Goal: Task Accomplishment & Management: Use online tool/utility

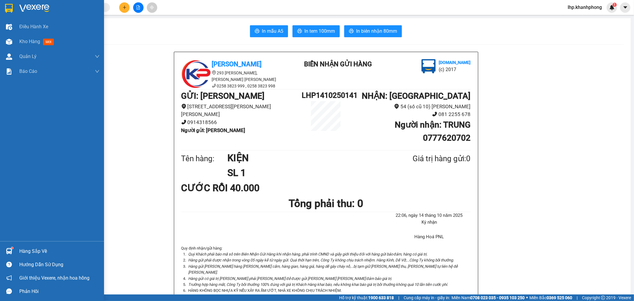
click at [60, 29] on div "Điều hành xe" at bounding box center [59, 26] width 80 height 15
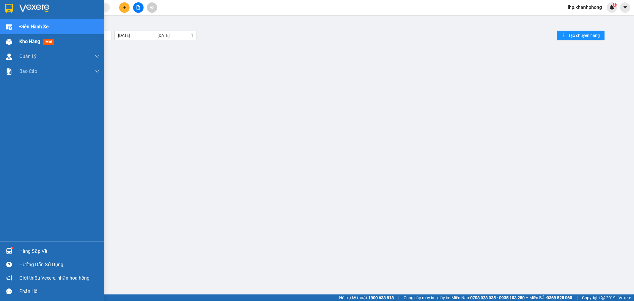
click at [41, 39] on div "Kho hàng mới" at bounding box center [37, 41] width 37 height 7
click at [27, 40] on span "Kho hàng" at bounding box center [29, 42] width 21 height 6
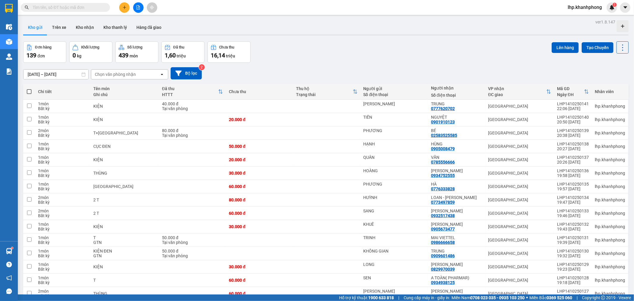
click at [67, 9] on input "text" at bounding box center [68, 7] width 70 height 7
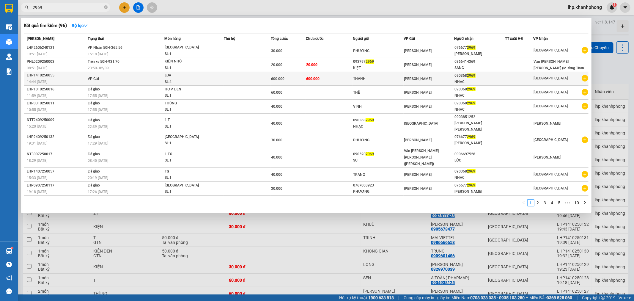
type input "2969"
click at [446, 75] on td "[PERSON_NAME]" at bounding box center [429, 79] width 51 height 14
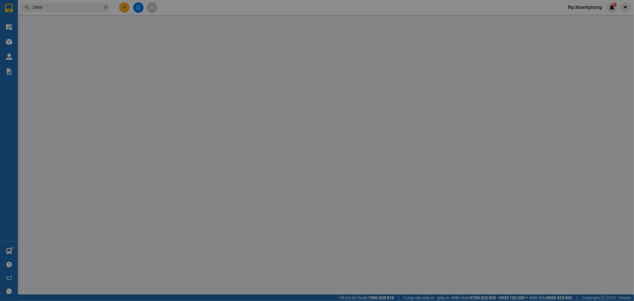
type input "THANH"
type input "0903682969"
type input "NHẠC"
type input "600.000"
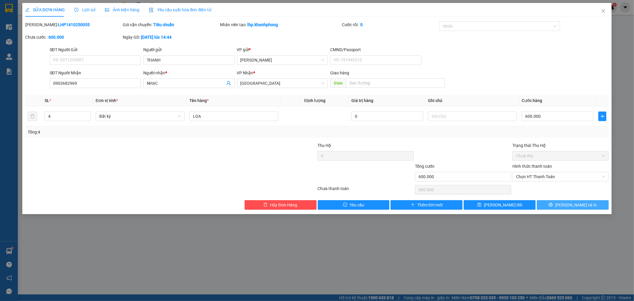
click at [576, 204] on span "[PERSON_NAME] và In" at bounding box center [577, 205] width 42 height 7
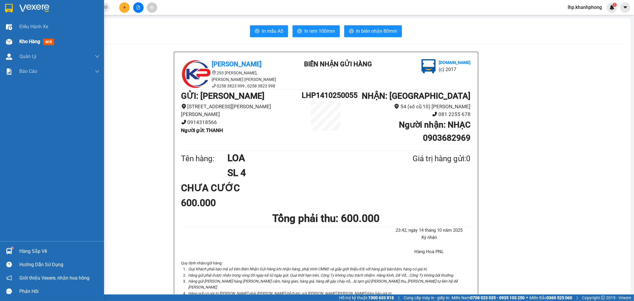
click at [20, 43] on span "Kho hàng" at bounding box center [29, 42] width 21 height 6
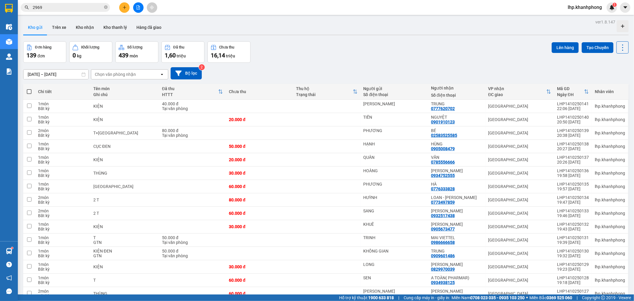
click at [29, 90] on span at bounding box center [29, 91] width 5 height 5
click at [29, 89] on input "checkbox" at bounding box center [29, 89] width 0 height 0
checkbox input "true"
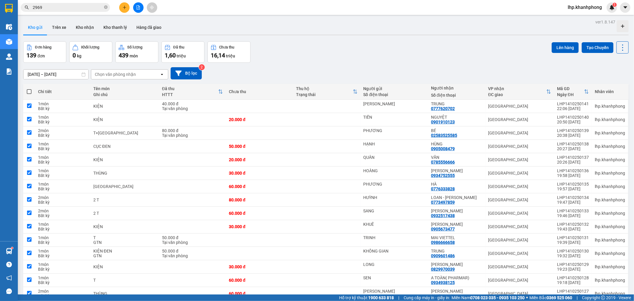
checkbox input "true"
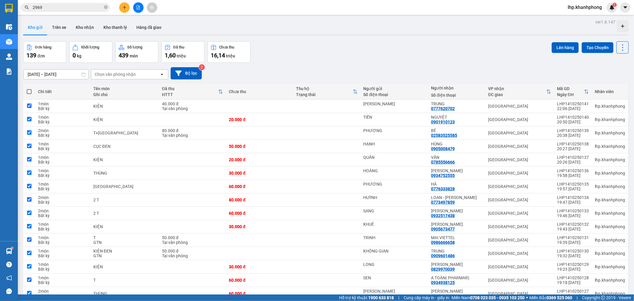
checkbox input "true"
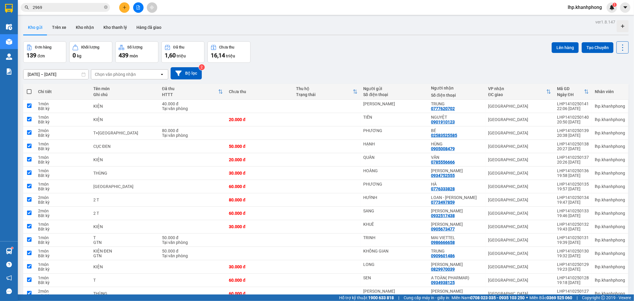
checkbox input "true"
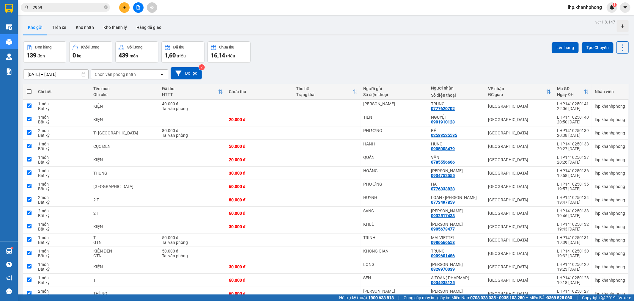
checkbox input "true"
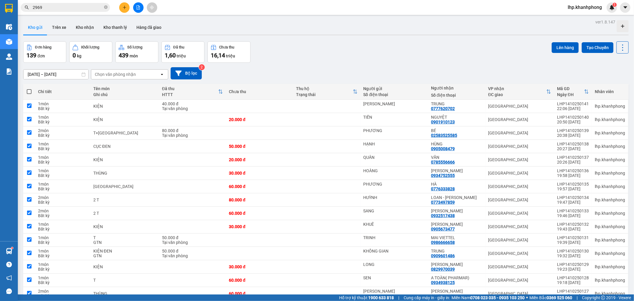
checkbox input "true"
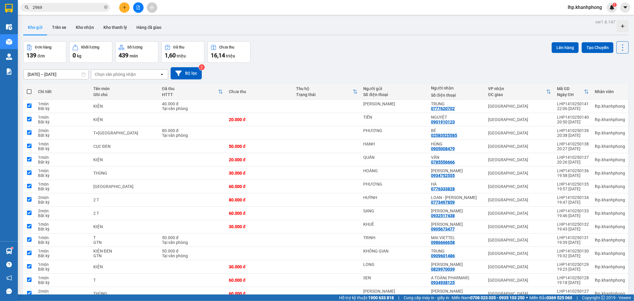
checkbox input "true"
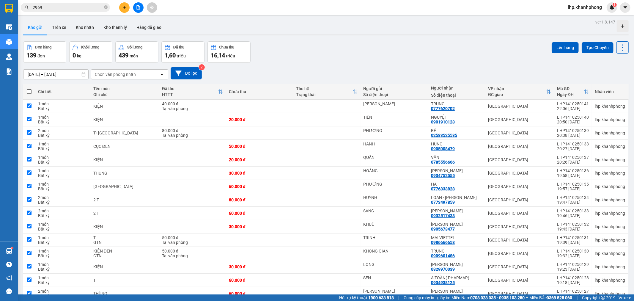
checkbox input "true"
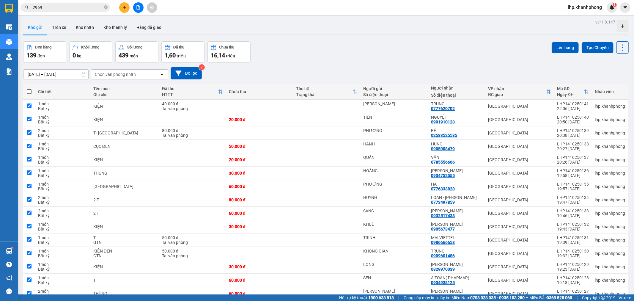
checkbox input "true"
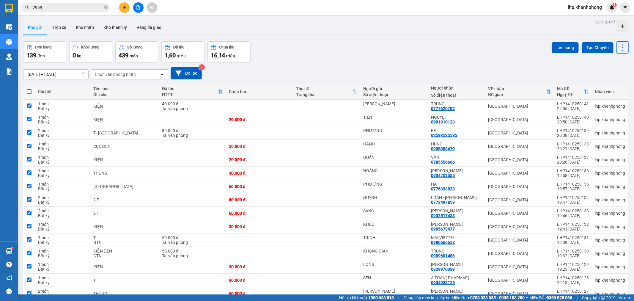
checkbox input "true"
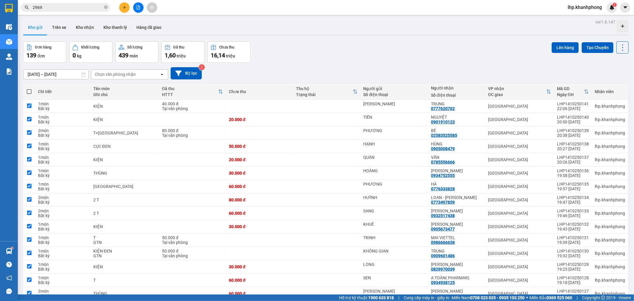
checkbox input "true"
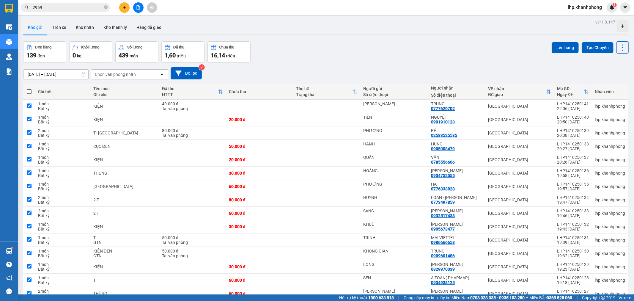
checkbox input "true"
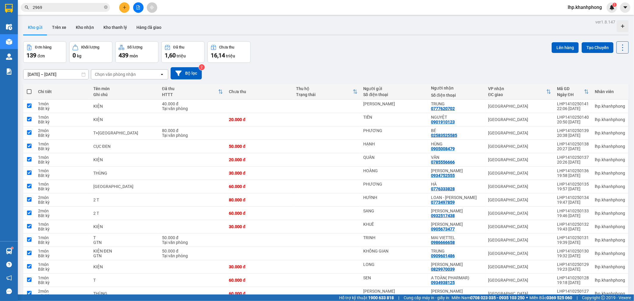
checkbox input "true"
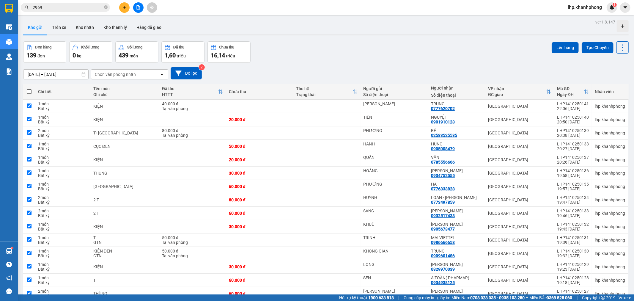
checkbox input "true"
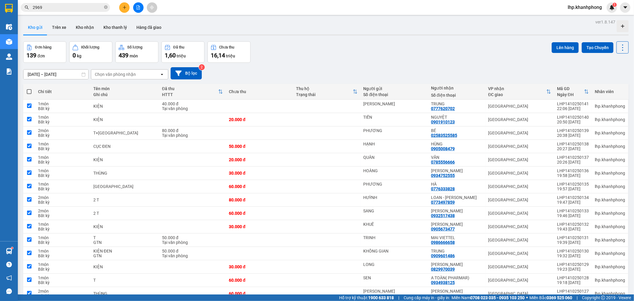
checkbox input "true"
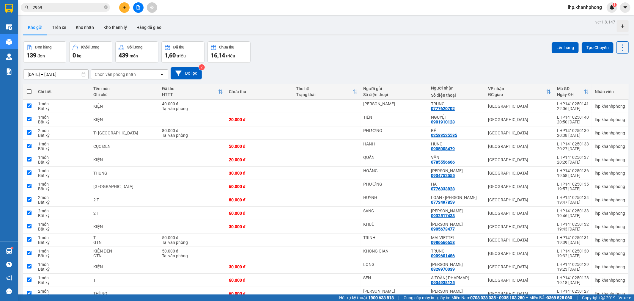
checkbox input "true"
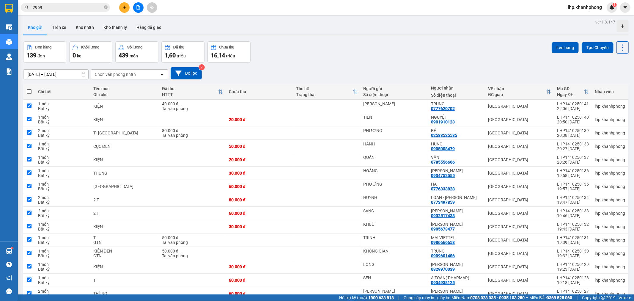
checkbox input "true"
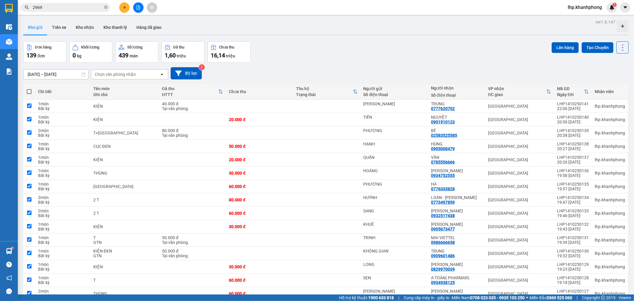
checkbox input "true"
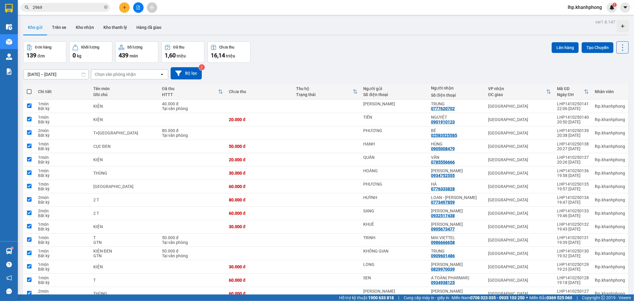
checkbox input "true"
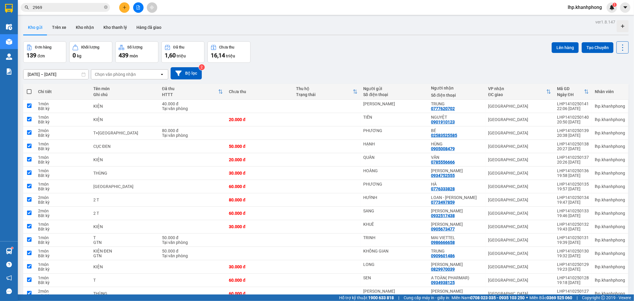
checkbox input "true"
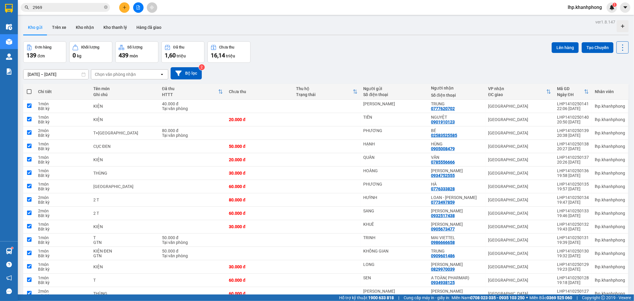
checkbox input "true"
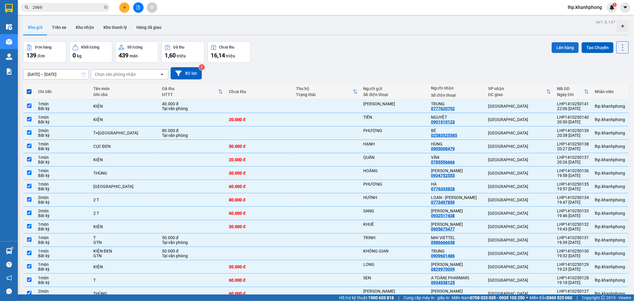
click at [558, 47] on button "Lên hàng" at bounding box center [565, 47] width 27 height 11
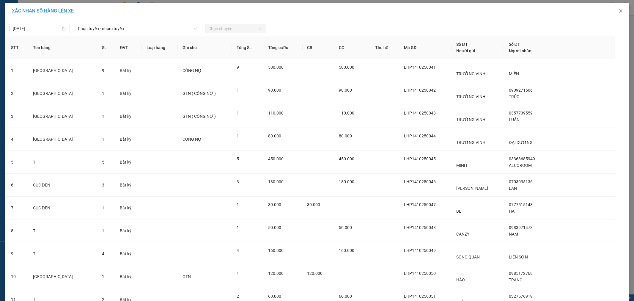
click at [141, 33] on div "Chọn tuyến - nhóm tuyến" at bounding box center [137, 29] width 131 height 10
click at [118, 24] on span "Chọn tuyến - nhóm tuyến" at bounding box center [137, 28] width 119 height 9
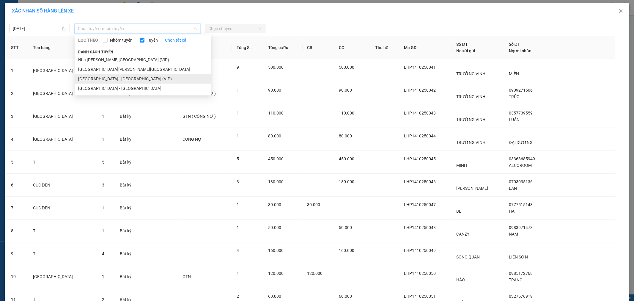
click at [132, 78] on li "[GEOGRAPHIC_DATA] - [GEOGRAPHIC_DATA] (VIP)" at bounding box center [143, 79] width 137 height 10
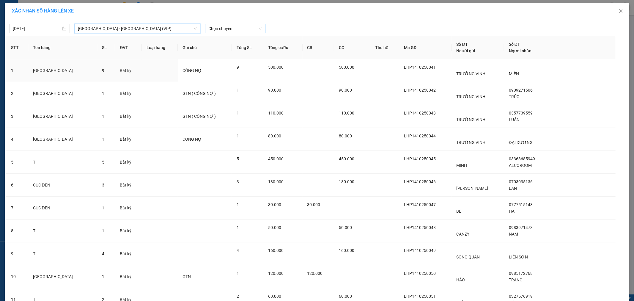
click at [233, 30] on span "Chọn chuyến" at bounding box center [236, 28] width 54 height 9
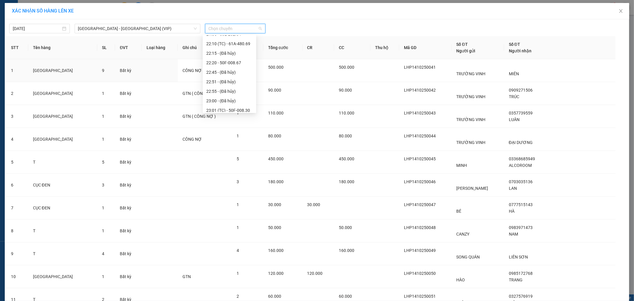
scroll to position [181, 0]
click at [232, 95] on div "23:40 - 50H-293.80" at bounding box center [229, 97] width 46 height 7
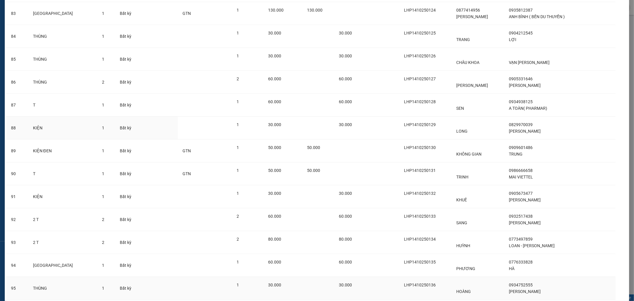
scroll to position [2097, 0]
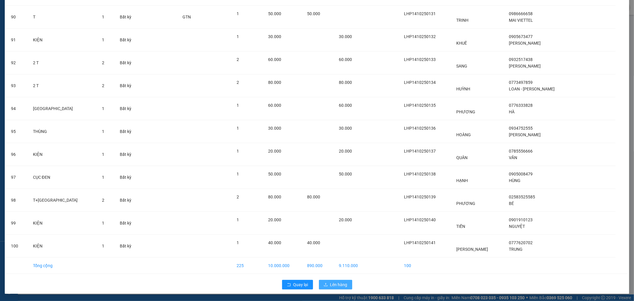
click at [332, 286] on span "Lên hàng" at bounding box center [338, 284] width 17 height 7
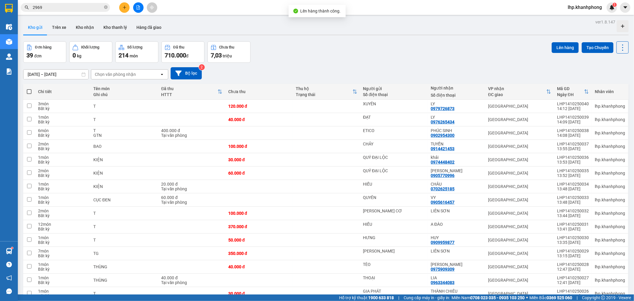
click at [27, 92] on span at bounding box center [29, 91] width 5 height 5
click at [29, 89] on input "checkbox" at bounding box center [29, 89] width 0 height 0
checkbox input "true"
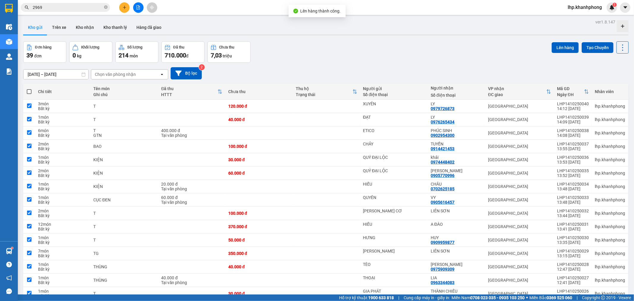
checkbox input "true"
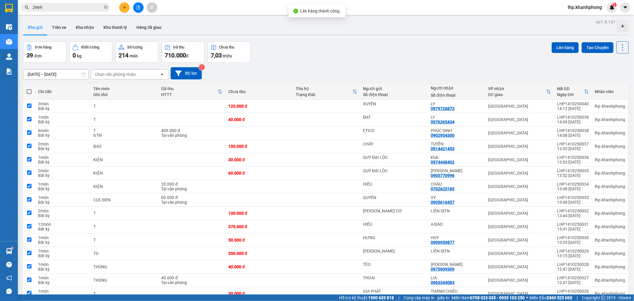
checkbox input "true"
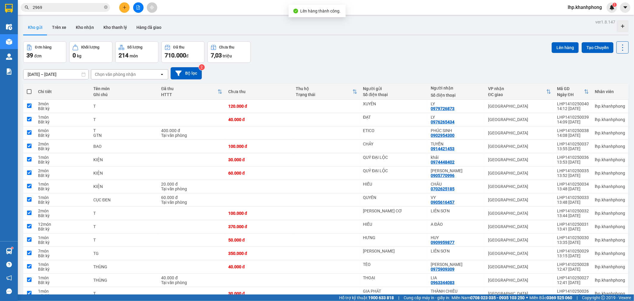
checkbox input "true"
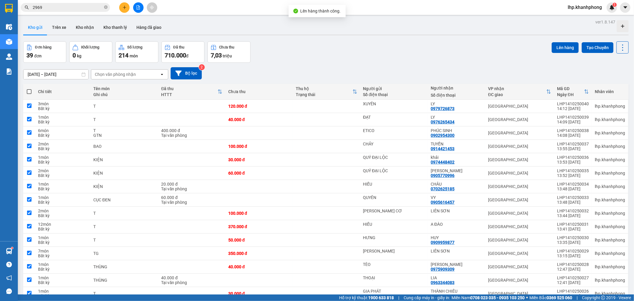
checkbox input "true"
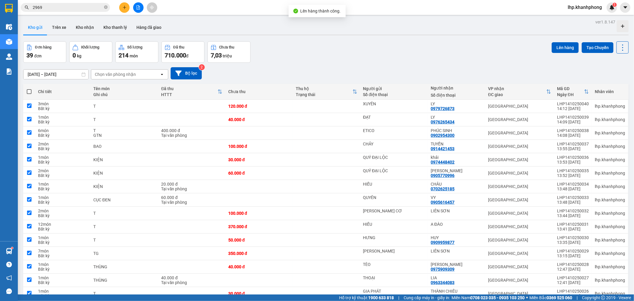
checkbox input "true"
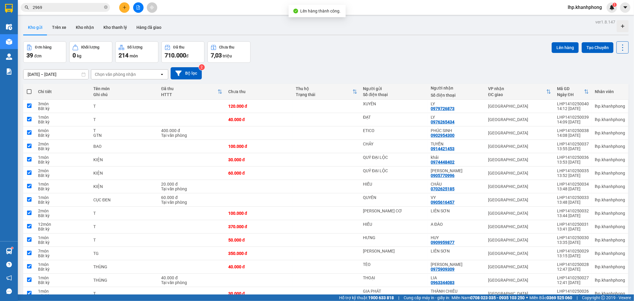
checkbox input "true"
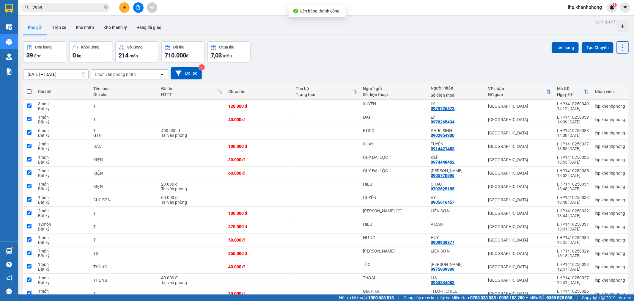
checkbox input "true"
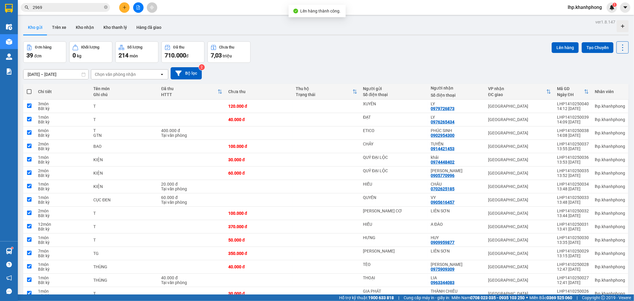
checkbox input "true"
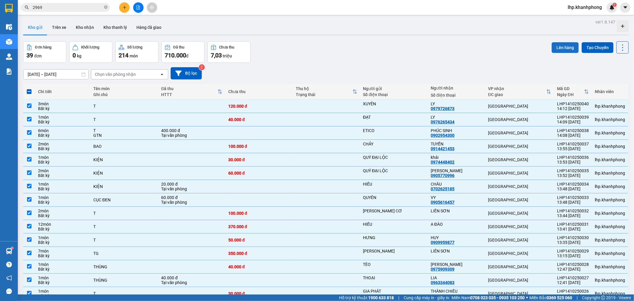
click at [553, 47] on button "Lên hàng" at bounding box center [565, 47] width 27 height 11
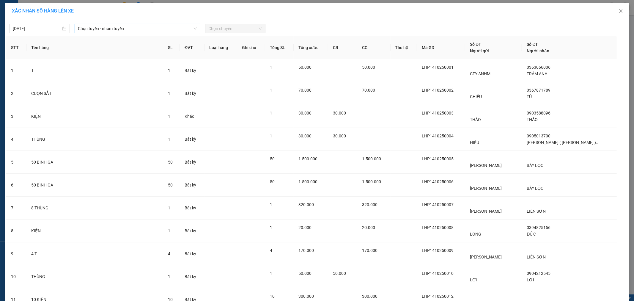
click at [104, 28] on span "Chọn tuyến - nhóm tuyến" at bounding box center [137, 28] width 119 height 9
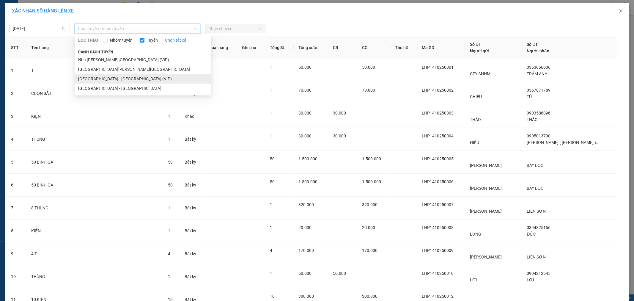
click at [97, 81] on li "[GEOGRAPHIC_DATA] - [GEOGRAPHIC_DATA] (VIP)" at bounding box center [143, 79] width 137 height 10
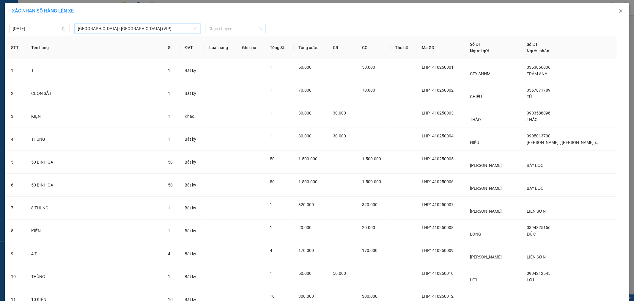
click at [233, 26] on span "Chọn chuyến" at bounding box center [236, 28] width 54 height 9
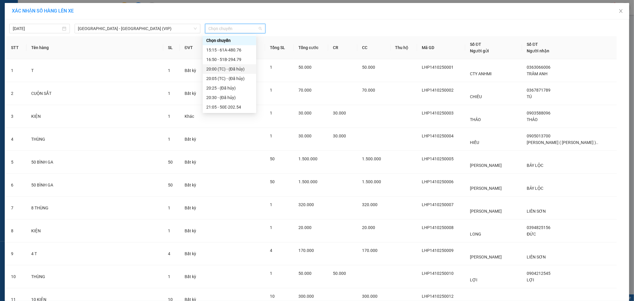
scroll to position [181, 0]
click at [233, 94] on div "23:40 - 50H-293.80" at bounding box center [229, 97] width 46 height 7
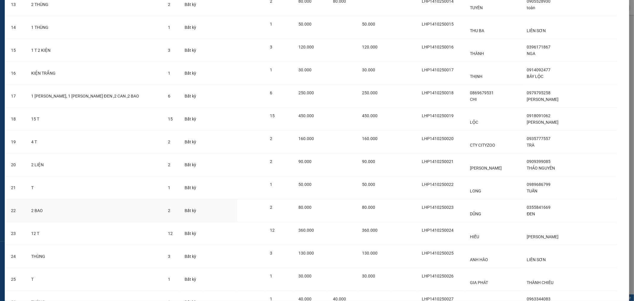
scroll to position [699, 0]
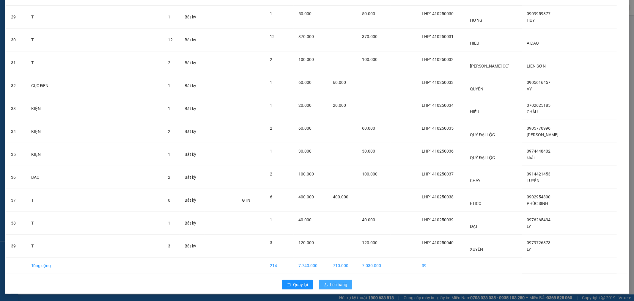
drag, startPoint x: 327, startPoint y: 278, endPoint x: 324, endPoint y: 283, distance: 6.1
click at [327, 278] on div "Quay lại Lên hàng" at bounding box center [317, 284] width 622 height 15
click at [324, 283] on icon "upload" at bounding box center [326, 285] width 4 height 4
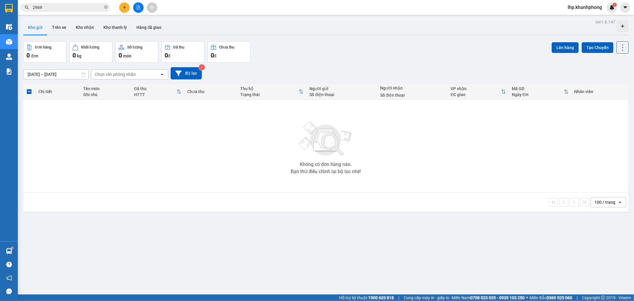
drag, startPoint x: 136, startPoint y: 0, endPoint x: 139, endPoint y: 6, distance: 6.7
click at [139, 6] on div "Kết quả [PERSON_NAME] ( 96 ) Bộ lọc Mã ĐH Trạng thái Món hàng Thu hộ [PERSON_NA…" at bounding box center [317, 7] width 634 height 15
click at [139, 6] on icon "file-add" at bounding box center [138, 7] width 3 height 4
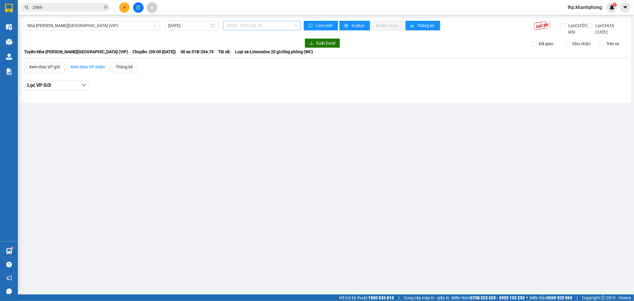
click at [266, 28] on span "09:00 - 51B-294.79" at bounding box center [262, 25] width 70 height 9
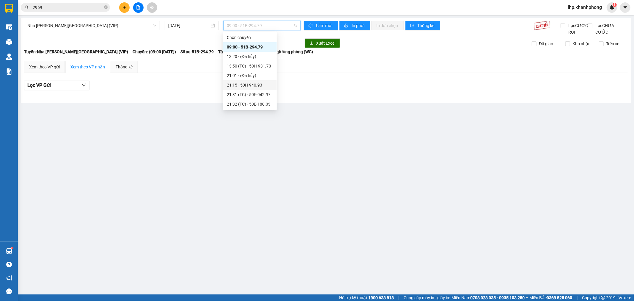
scroll to position [181, 0]
click at [261, 103] on div "23:05 (TC) - 51B-294.79" at bounding box center [250, 104] width 46 height 7
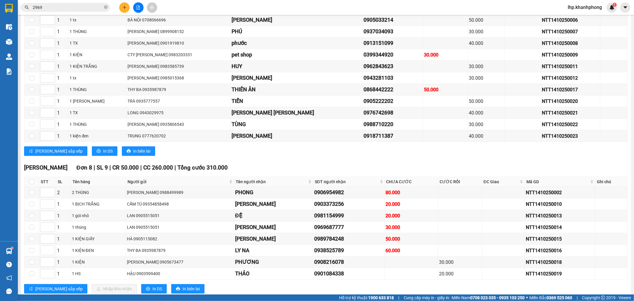
scroll to position [186, 0]
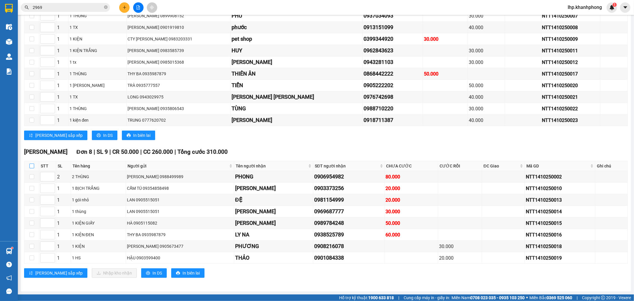
click at [29, 166] on input "checkbox" at bounding box center [31, 166] width 5 height 5
checkbox input "true"
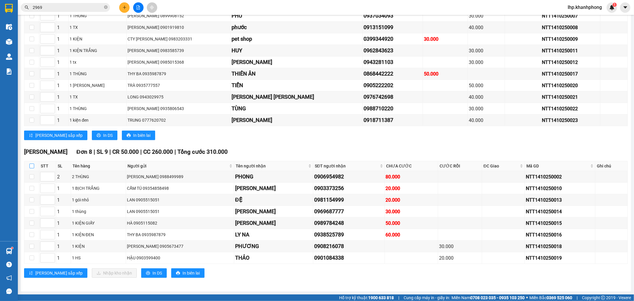
checkbox input "true"
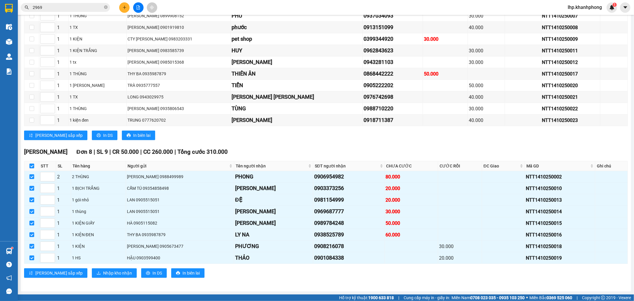
click at [126, 281] on div "[PERSON_NAME] 8 | SL 9 | CR 50.000 | CC 260.000 | [PERSON_NAME] 310.000 STT SL …" at bounding box center [326, 215] width 604 height 135
click at [125, 278] on div "[PERSON_NAME] 8 | SL 9 | CR 50.000 | CC 260.000 | [PERSON_NAME] 310.000 STT SL …" at bounding box center [326, 215] width 604 height 135
click at [141, 275] on button "In DS" at bounding box center [154, 273] width 26 height 10
click at [103, 271] on span "Nhập kho nhận" at bounding box center [117, 273] width 29 height 7
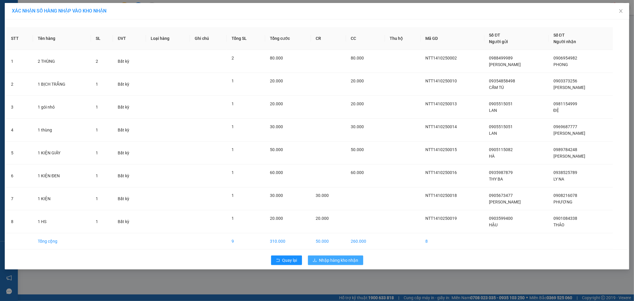
click at [346, 260] on span "Nhập hàng kho nhận" at bounding box center [338, 260] width 39 height 7
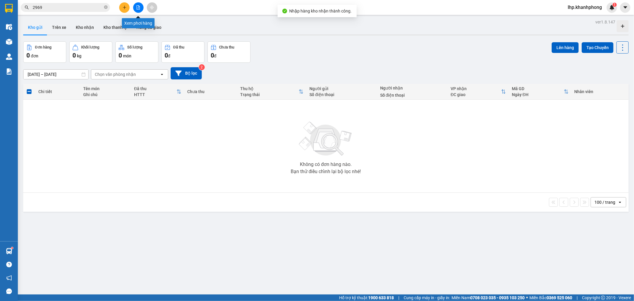
click at [142, 5] on button at bounding box center [138, 7] width 10 height 10
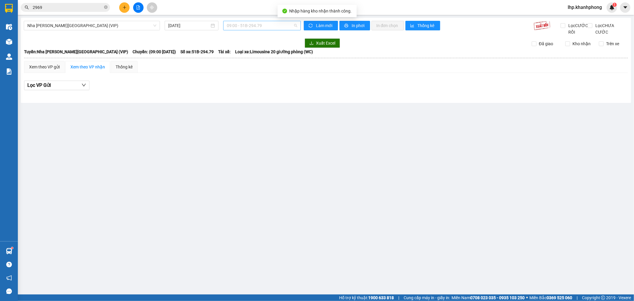
click at [256, 25] on span "09:00 - 51B-294.79" at bounding box center [262, 25] width 70 height 9
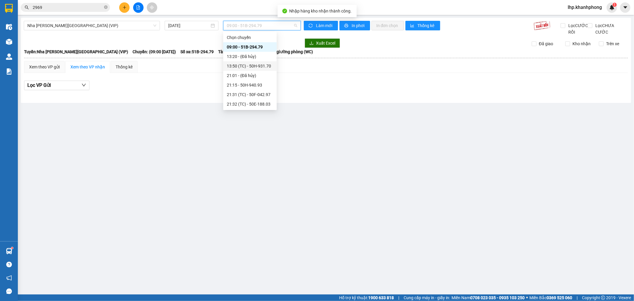
click at [260, 62] on div "13:50 (TC) - 50H-931.70" at bounding box center [250, 66] width 54 height 10
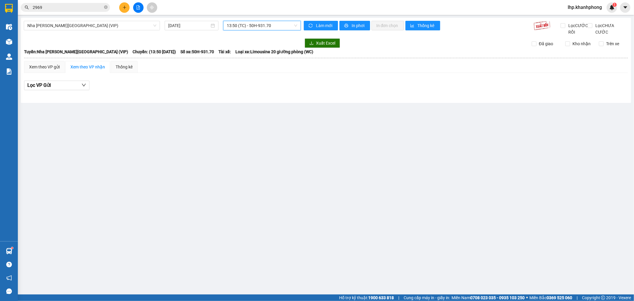
click at [259, 21] on span "13:50 (TC) - 50H-931.70" at bounding box center [262, 25] width 70 height 9
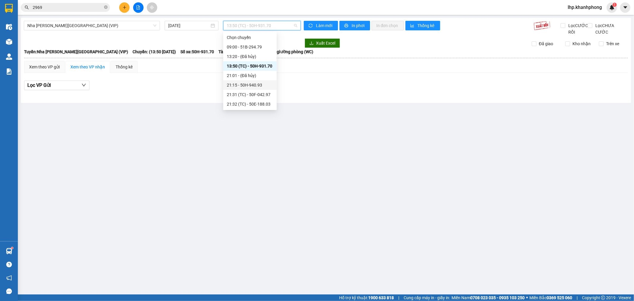
click at [261, 87] on div "21:15 - 50H-940.93" at bounding box center [250, 85] width 46 height 7
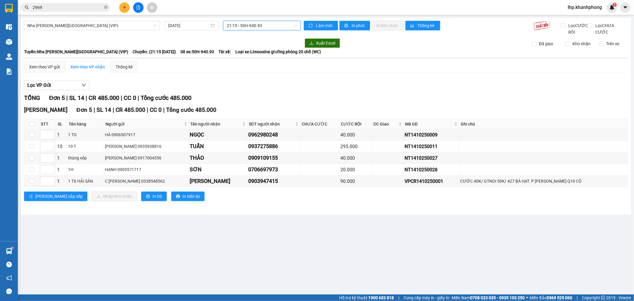
click at [257, 23] on span "21:15 - 50H-940.93" at bounding box center [262, 25] width 70 height 9
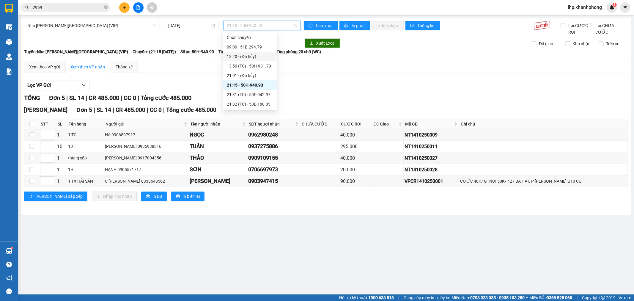
click at [306, 81] on div "Xem theo VP gửi Xem theo [PERSON_NAME] Thống kê Lọc VP Gửi [PERSON_NAME] 5 | S…" at bounding box center [326, 135] width 604 height 148
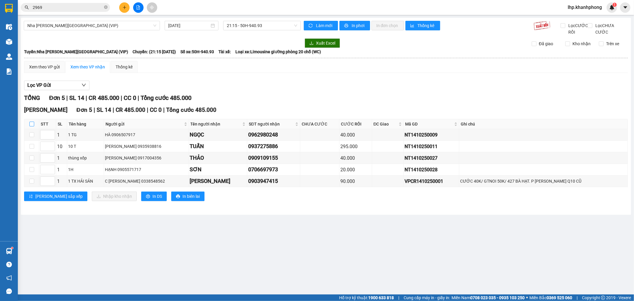
click at [34, 126] on input "checkbox" at bounding box center [31, 124] width 5 height 5
checkbox input "true"
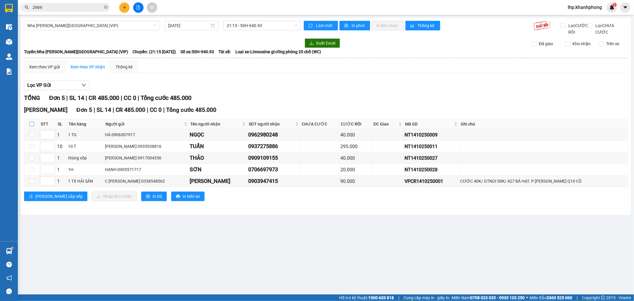
checkbox input "true"
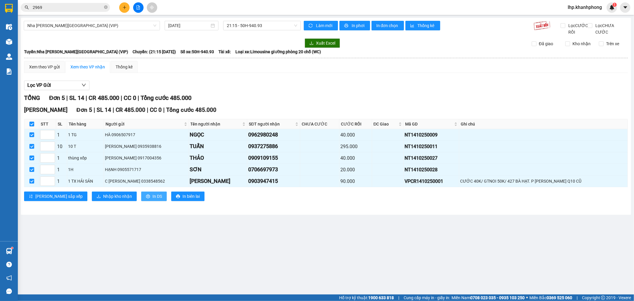
click at [153, 200] on span "In DS" at bounding box center [158, 196] width 10 height 7
click at [103, 200] on span "Nhập kho nhận" at bounding box center [117, 196] width 29 height 7
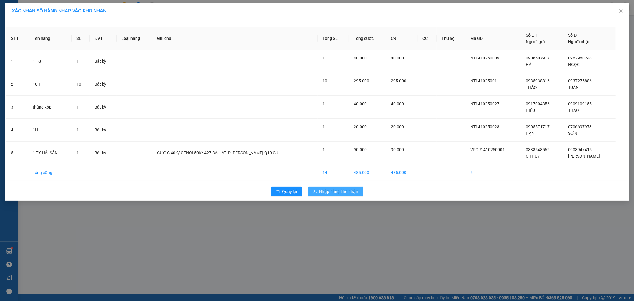
click at [327, 195] on button "Nhập hàng kho nhận" at bounding box center [335, 192] width 55 height 10
